Goal: Navigation & Orientation: Find specific page/section

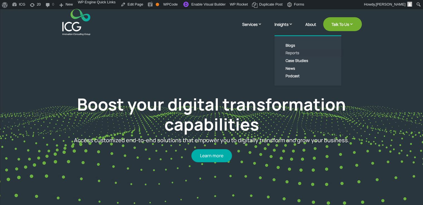
click at [292, 53] on link "Reports" at bounding box center [312, 53] width 64 height 8
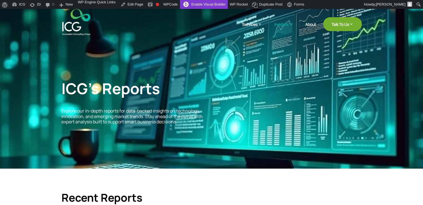
click at [201, 6] on link "Enable Visual Builder" at bounding box center [204, 4] width 48 height 9
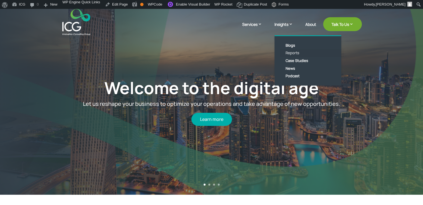
click at [293, 53] on link "Reports" at bounding box center [312, 53] width 64 height 8
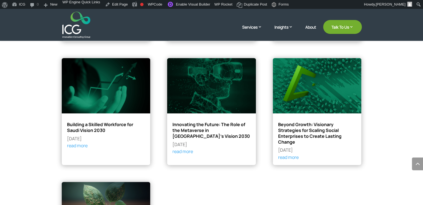
scroll to position [415, 0]
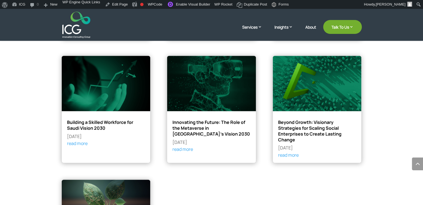
click at [76, 33] on img at bounding box center [76, 25] width 28 height 26
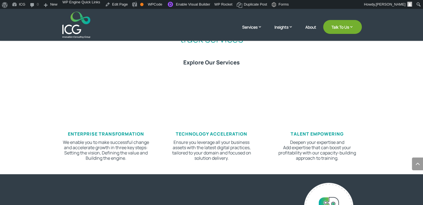
scroll to position [287, 0]
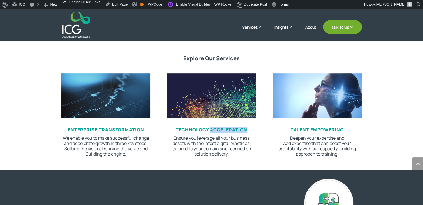
drag, startPoint x: 228, startPoint y: 130, endPoint x: 211, endPoint y: 132, distance: 16.7
click at [211, 132] on h3 "Technology Acceleration" at bounding box center [211, 131] width 89 height 8
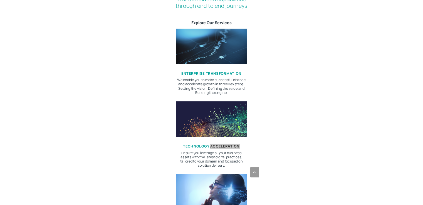
scroll to position [308, 0]
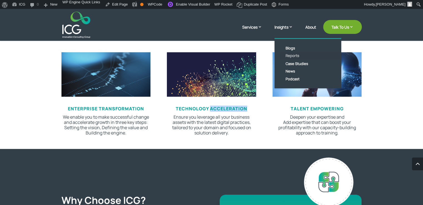
click at [290, 57] on link "Reports" at bounding box center [312, 56] width 64 height 8
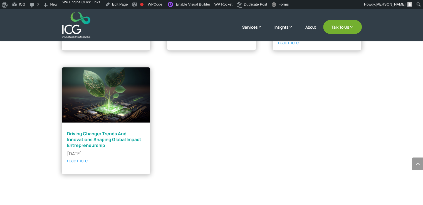
scroll to position [528, 0]
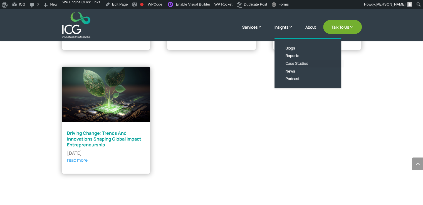
click at [291, 62] on link "Case Studies" at bounding box center [312, 64] width 64 height 8
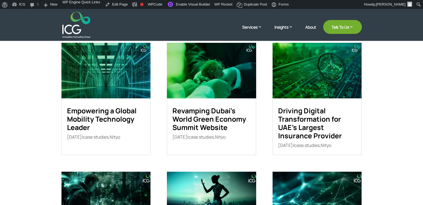
scroll to position [130, 0]
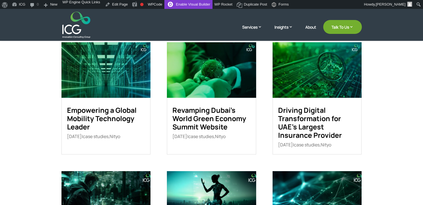
click at [190, 5] on link "Enable Visual Builder" at bounding box center [188, 4] width 48 height 9
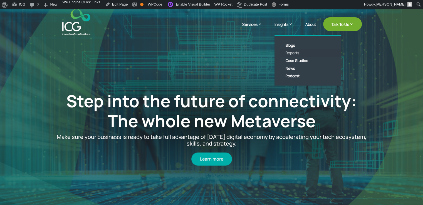
click at [291, 53] on link "Reports" at bounding box center [312, 53] width 64 height 8
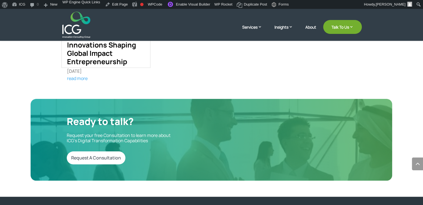
scroll to position [635, 0]
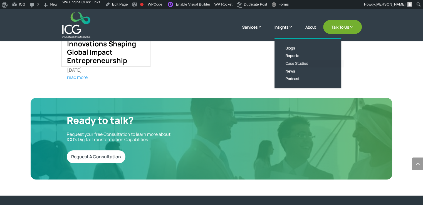
click at [294, 64] on link "Case Studies" at bounding box center [312, 64] width 64 height 8
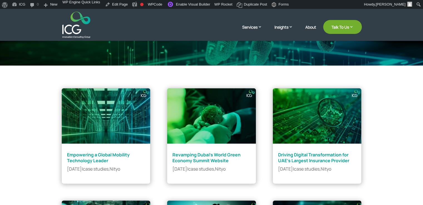
scroll to position [111, 0]
